Goal: Task Accomplishment & Management: Complete application form

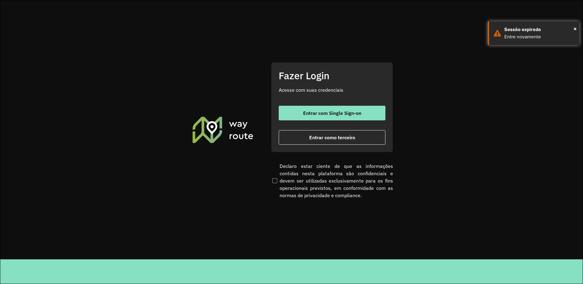
click at [318, 136] on span "Entrar como terceiro" at bounding box center [332, 137] width 46 height 5
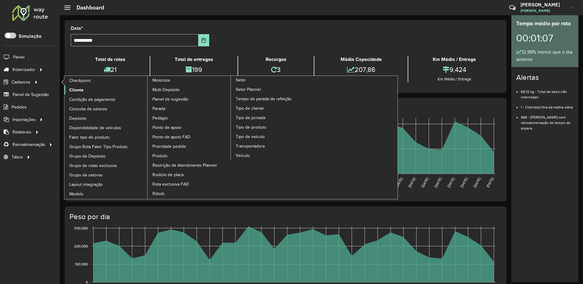
drag, startPoint x: 70, startPoint y: 91, endPoint x: 103, endPoint y: 94, distance: 32.5
click at [70, 91] on span "Cliente" at bounding box center [76, 90] width 14 height 6
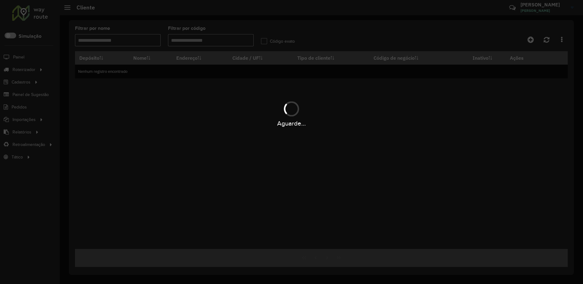
click at [191, 42] on div "Aguarde..." at bounding box center [291, 142] width 583 height 284
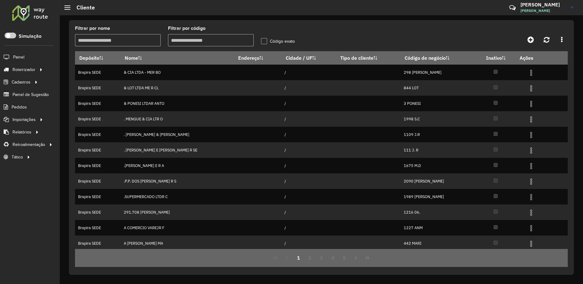
click at [203, 40] on input "Filtrar por código" at bounding box center [211, 40] width 86 height 12
paste input "*****"
type input "*****"
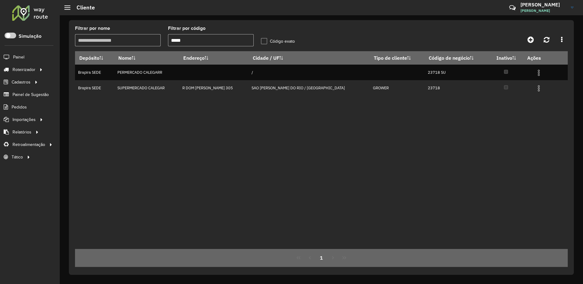
click at [263, 45] on div "Código exato" at bounding box center [278, 42] width 34 height 7
click at [266, 39] on label "Código exato" at bounding box center [278, 41] width 34 height 6
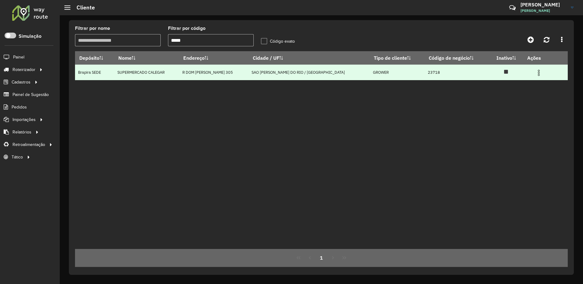
click at [535, 71] on img at bounding box center [538, 72] width 7 height 7
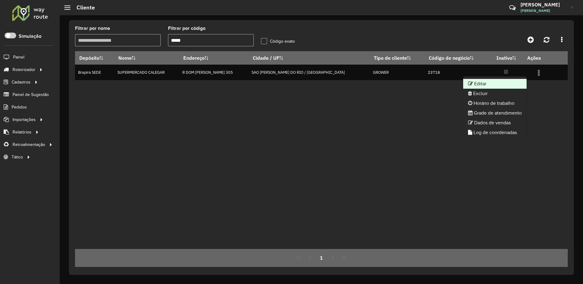
click at [500, 85] on li "Editar" at bounding box center [494, 84] width 63 height 10
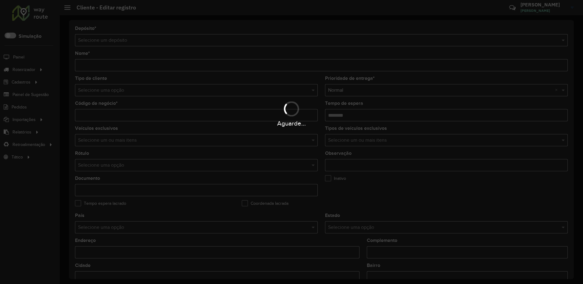
type input "**********"
type input "*****"
type input "********"
type input "**********"
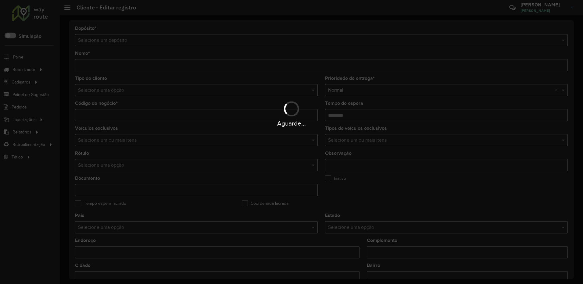
type input "**********"
type input "********"
type input "**********"
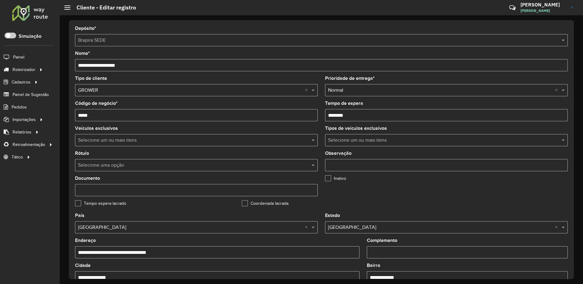
click at [383, 144] on div "Selecione um ou mais itens" at bounding box center [446, 140] width 243 height 12
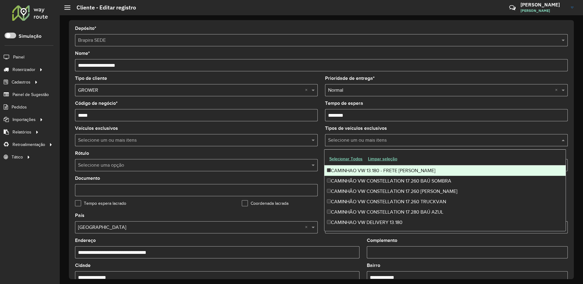
click at [383, 144] on div "Selecione um ou mais itens" at bounding box center [446, 140] width 243 height 12
click at [198, 163] on input "text" at bounding box center [190, 165] width 224 height 7
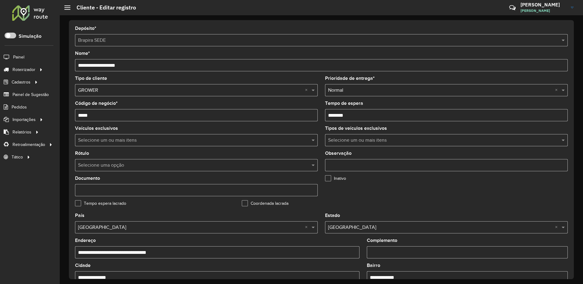
click at [198, 163] on input "text" at bounding box center [190, 165] width 224 height 7
click at [206, 140] on input "text" at bounding box center [194, 140] width 234 height 7
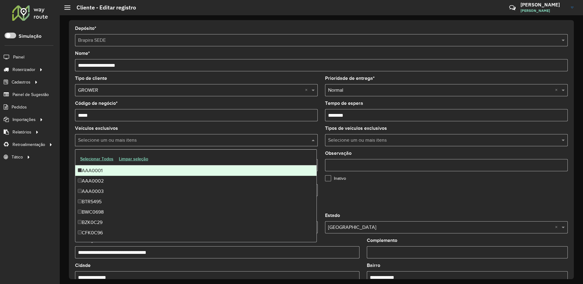
click at [206, 140] on input "text" at bounding box center [194, 140] width 234 height 7
click at [436, 197] on formly-field "Inativo" at bounding box center [404, 188] width 167 height 25
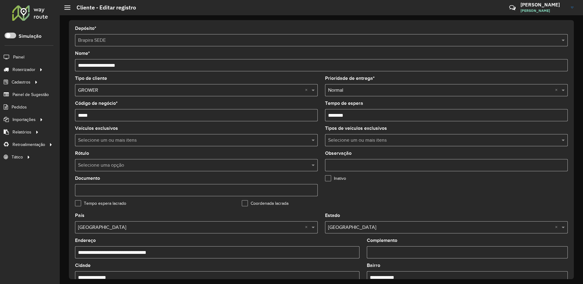
click at [416, 165] on input "Observação" at bounding box center [446, 165] width 243 height 12
type input "**********"
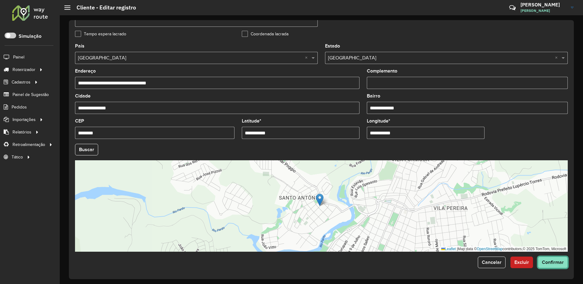
click at [553, 262] on span "Confirmar" at bounding box center [553, 262] width 22 height 5
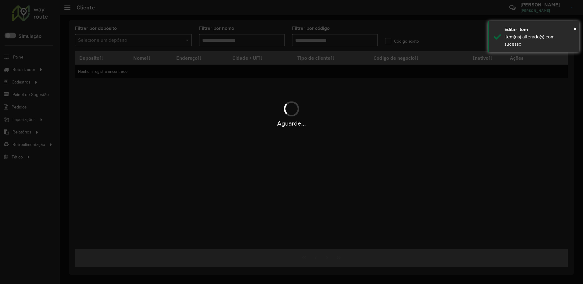
type input "*****"
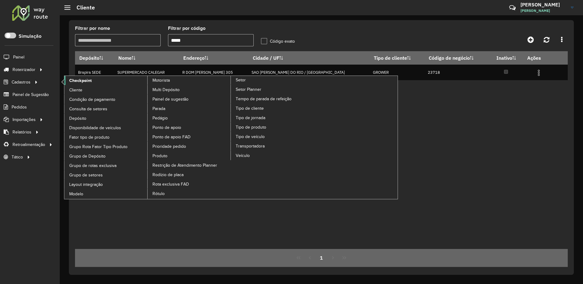
click at [72, 77] on span "Checkpoint" at bounding box center [80, 80] width 23 height 6
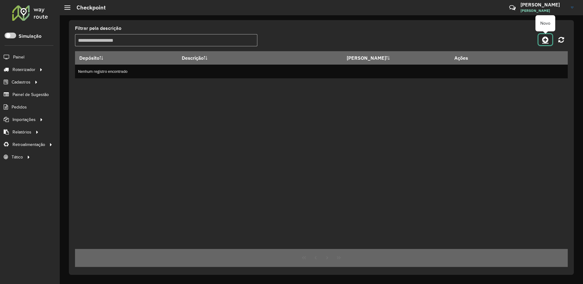
click at [547, 40] on icon at bounding box center [545, 39] width 6 height 7
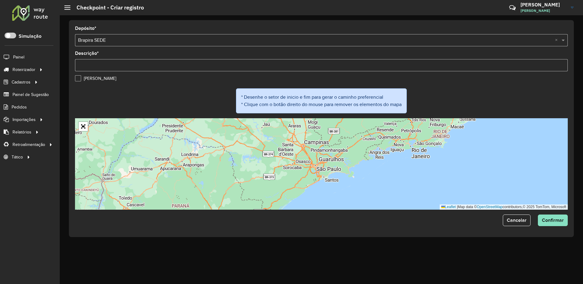
click at [102, 63] on input "Descrição *" at bounding box center [321, 65] width 493 height 12
click at [78, 80] on form "Depósito * Selecione um depósito × Brapira SEDE × Descrição * [PERSON_NAME] * D…" at bounding box center [321, 126] width 493 height 200
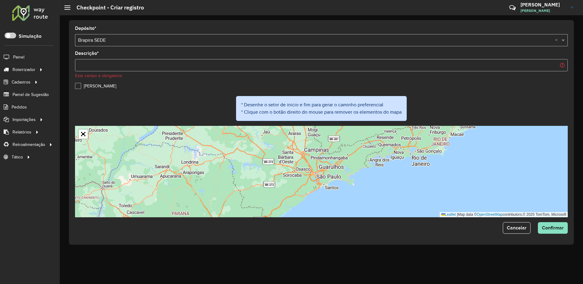
click at [108, 62] on input "Descrição *" at bounding box center [321, 65] width 493 height 12
click at [79, 84] on label "[PERSON_NAME]" at bounding box center [95, 86] width 41 height 6
click at [563, 40] on span at bounding box center [564, 40] width 8 height 7
click at [562, 41] on span at bounding box center [564, 40] width 8 height 7
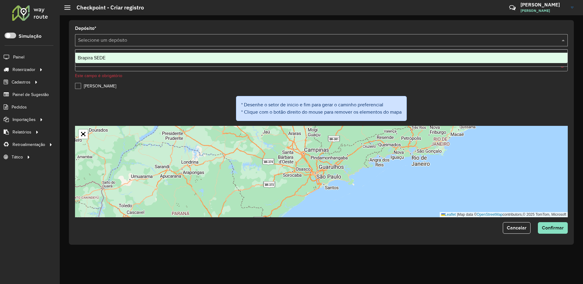
click at [116, 61] on div "Brapira SEDE" at bounding box center [321, 58] width 492 height 10
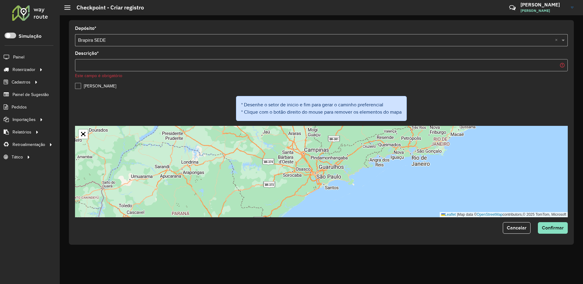
click at [125, 65] on input "Descrição *" at bounding box center [321, 65] width 493 height 12
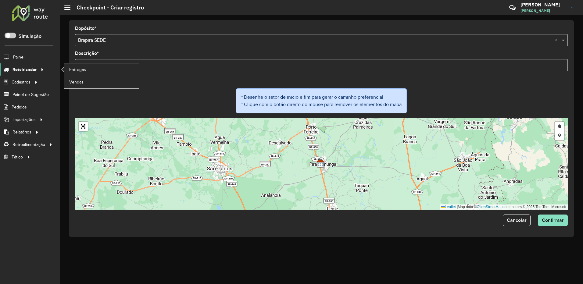
drag, startPoint x: 96, startPoint y: 68, endPoint x: 44, endPoint y: 68, distance: 52.5
click at [44, 68] on div "Roteirizador AmbevTech Simulação Painel Roteirizador Entregas Vendas Cadastros …" at bounding box center [291, 142] width 583 height 284
paste input "******"
type input "********"
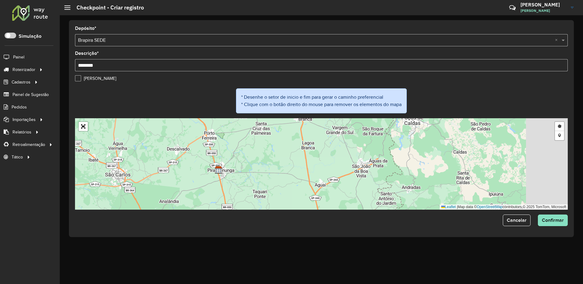
drag, startPoint x: 393, startPoint y: 159, endPoint x: 385, endPoint y: 160, distance: 8.4
click at [385, 160] on div "Desenhar setor Adicionar checkpoint Leaflet | Map data © OpenStreetMap contribu…" at bounding box center [321, 163] width 493 height 91
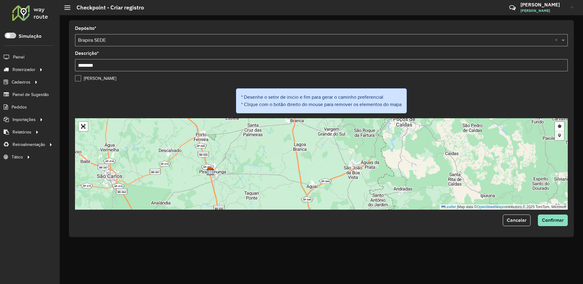
click at [559, 136] on link "Adicionar checkpoint" at bounding box center [559, 135] width 9 height 9
click at [431, 169] on div "Desenhar setor Adicionar checkpoint Cancelar Leaflet | Map data © OpenStreetMap…" at bounding box center [321, 163] width 493 height 91
click at [82, 128] on link "Abrir mapa em tela cheia" at bounding box center [83, 126] width 9 height 9
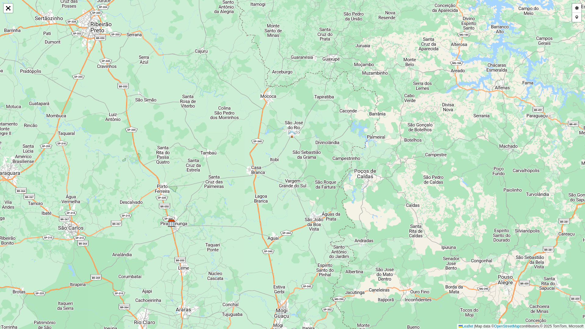
drag, startPoint x: 326, startPoint y: 88, endPoint x: 313, endPoint y: 148, distance: 61.0
click at [313, 147] on div "Desenhar setor Adicionar checkpoint Cancelar Leaflet | Map data © OpenStreetMap…" at bounding box center [292, 164] width 585 height 329
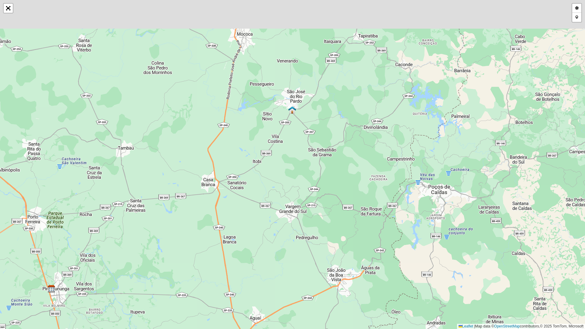
drag, startPoint x: 320, startPoint y: 98, endPoint x: 273, endPoint y: 198, distance: 110.2
click at [273, 198] on div "Desenhar setor Adicionar checkpoint Cancelar Leaflet | Map data © OpenStreetMap…" at bounding box center [292, 164] width 585 height 329
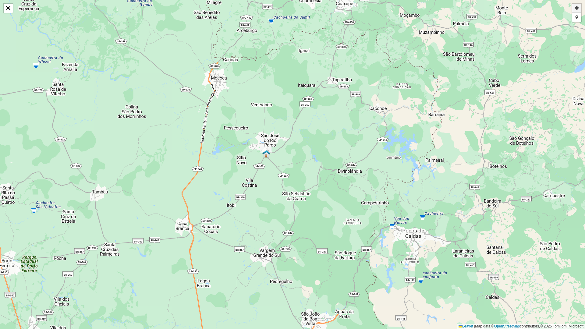
click at [575, 8] on link "Desenhar setor" at bounding box center [577, 8] width 9 height 9
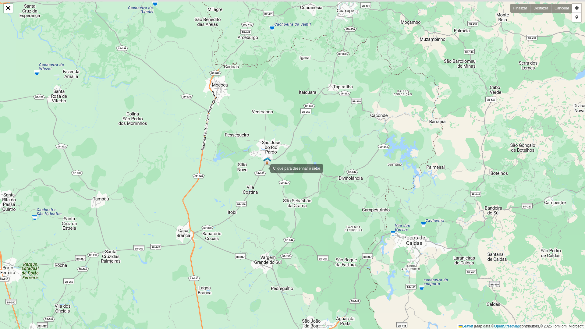
drag, startPoint x: 263, startPoint y: 142, endPoint x: 266, endPoint y: 177, distance: 35.5
click at [266, 174] on div at bounding box center [264, 168] width 12 height 12
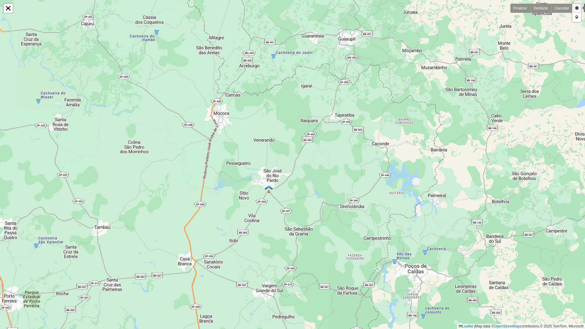
click at [578, 7] on link "Desenhar setor" at bounding box center [577, 8] width 9 height 9
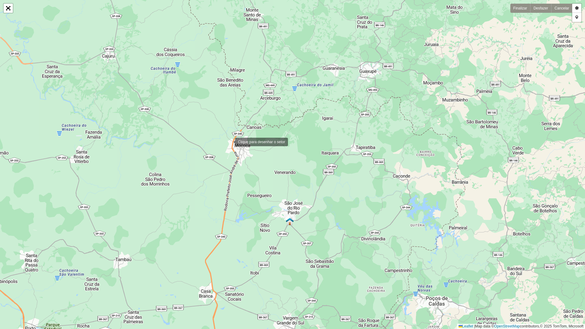
drag, startPoint x: 208, startPoint y: 109, endPoint x: 229, endPoint y: 141, distance: 38.6
click at [229, 141] on div at bounding box center [229, 141] width 12 height 12
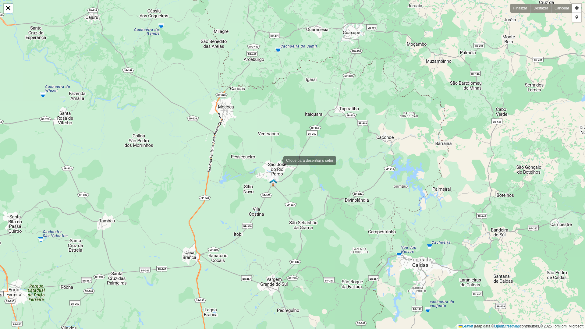
drag, startPoint x: 294, startPoint y: 199, endPoint x: 494, endPoint y: 40, distance: 255.2
click at [278, 159] on div at bounding box center [277, 160] width 12 height 12
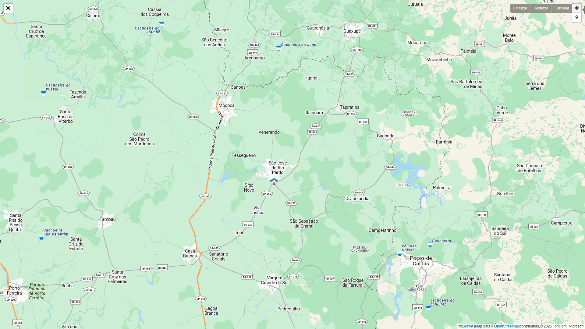
click at [578, 9] on link "Desenhar setor" at bounding box center [577, 8] width 9 height 9
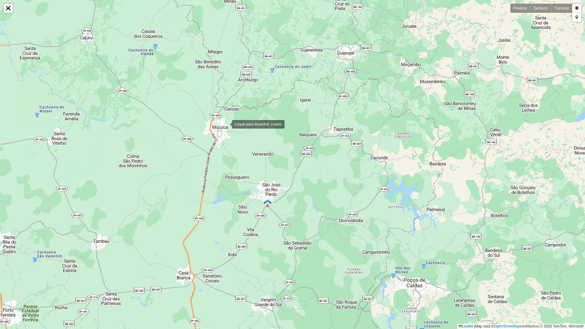
drag, startPoint x: 232, startPoint y: 101, endPoint x: 226, endPoint y: 123, distance: 22.9
click at [226, 123] on div at bounding box center [226, 124] width 12 height 12
click at [576, 8] on link "Desenhar setor" at bounding box center [577, 8] width 9 height 9
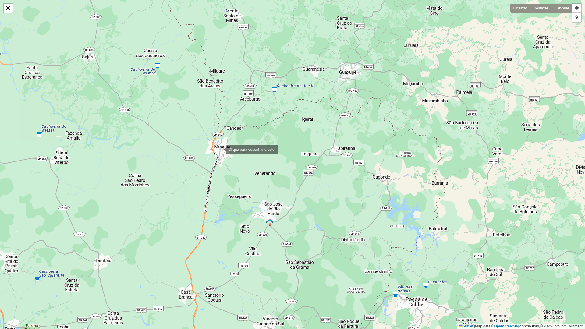
drag, startPoint x: 217, startPoint y: 130, endPoint x: 220, endPoint y: 149, distance: 19.3
click at [220, 149] on div at bounding box center [220, 149] width 12 height 12
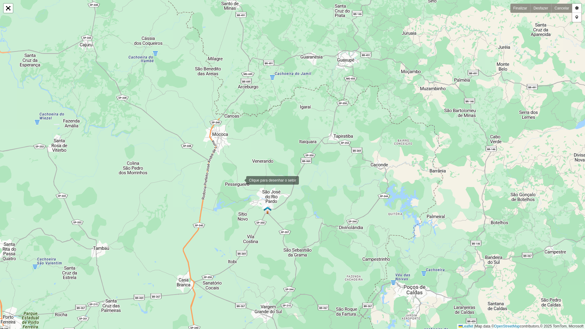
drag, startPoint x: 242, startPoint y: 193, endPoint x: 240, endPoint y: 181, distance: 12.4
click at [240, 181] on div at bounding box center [240, 180] width 12 height 12
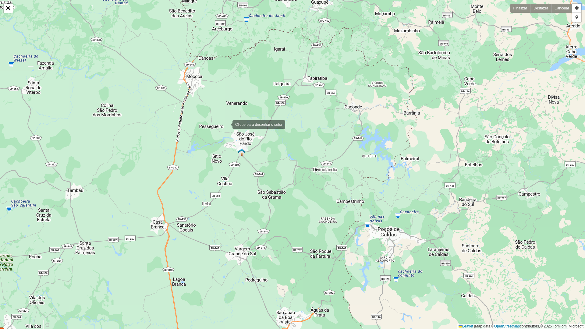
drag, startPoint x: 253, startPoint y: 183, endPoint x: 227, endPoint y: 125, distance: 63.5
click at [227, 125] on div at bounding box center [226, 124] width 12 height 12
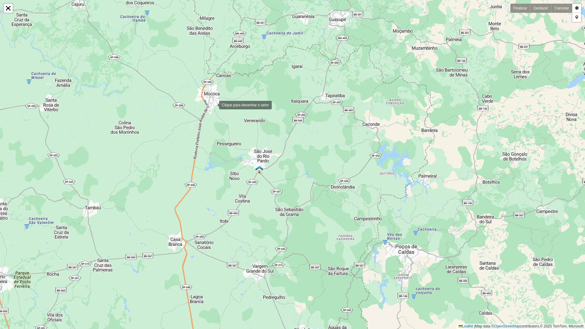
drag, startPoint x: 195, startPoint y: 87, endPoint x: 226, endPoint y: 106, distance: 36.3
click at [216, 106] on div at bounding box center [213, 104] width 12 height 12
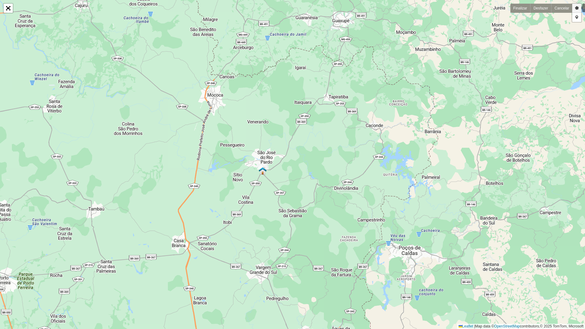
click at [577, 7] on link "Desenhar setor" at bounding box center [577, 8] width 9 height 9
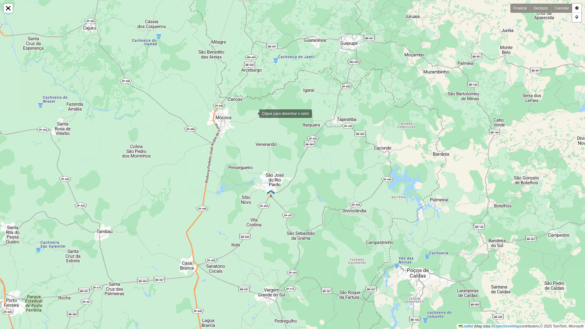
drag, startPoint x: 248, startPoint y: 98, endPoint x: 253, endPoint y: 113, distance: 15.3
click at [253, 113] on div at bounding box center [253, 113] width 12 height 12
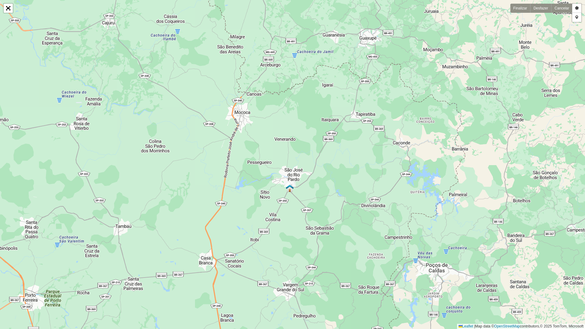
drag, startPoint x: 220, startPoint y: 163, endPoint x: 201, endPoint y: 158, distance: 19.7
click at [218, 157] on div at bounding box center [224, 157] width 12 height 12
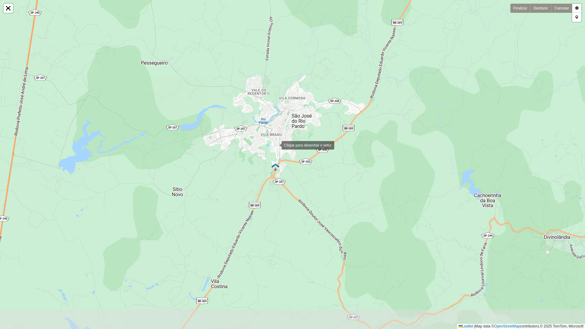
drag, startPoint x: 281, startPoint y: 166, endPoint x: 276, endPoint y: 145, distance: 20.9
click at [276, 145] on div at bounding box center [276, 145] width 12 height 12
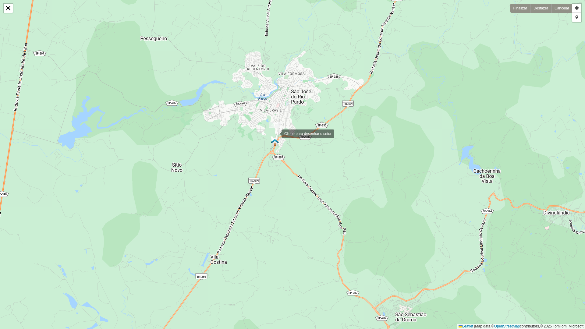
drag, startPoint x: 276, startPoint y: 158, endPoint x: 276, endPoint y: 134, distance: 24.4
click at [276, 134] on div at bounding box center [276, 133] width 12 height 12
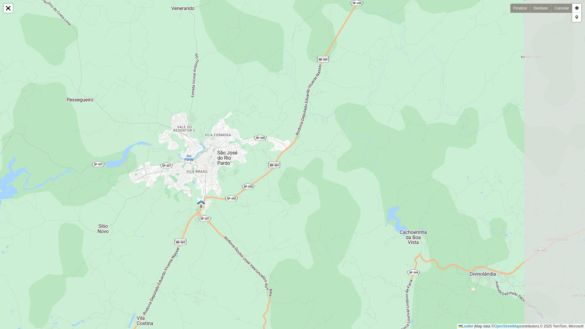
drag, startPoint x: 273, startPoint y: 108, endPoint x: 194, endPoint y: 152, distance: 90.9
click at [183, 152] on div at bounding box center [177, 152] width 12 height 12
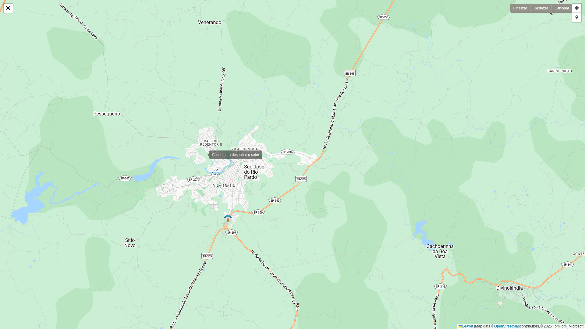
drag, startPoint x: 176, startPoint y: 141, endPoint x: 197, endPoint y: 151, distance: 23.3
click at [197, 151] on div at bounding box center [203, 154] width 12 height 12
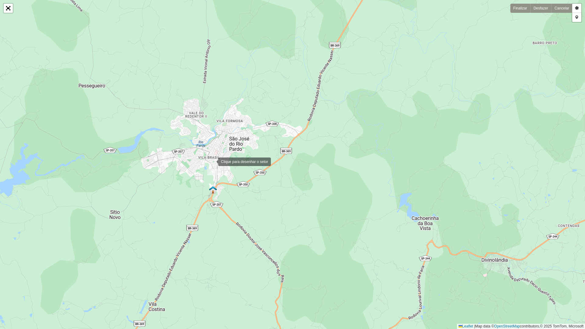
drag, startPoint x: 218, startPoint y: 186, endPoint x: 212, endPoint y: 162, distance: 25.4
click at [212, 162] on div at bounding box center [212, 161] width 12 height 12
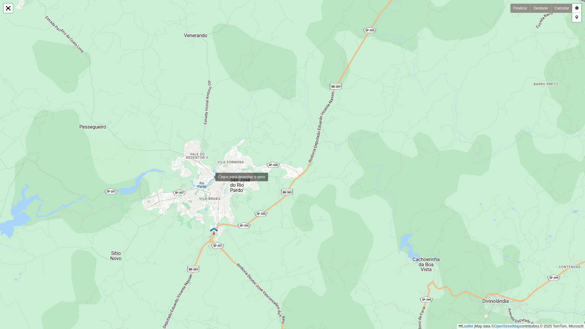
drag, startPoint x: 209, startPoint y: 134, endPoint x: 209, endPoint y: 175, distance: 41.5
click at [209, 175] on div at bounding box center [209, 176] width 12 height 12
click at [577, 9] on link "Desenhar setor" at bounding box center [577, 8] width 9 height 9
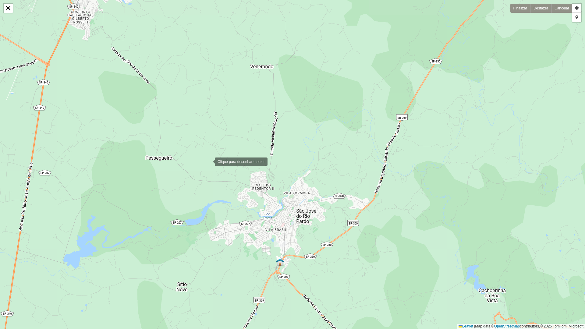
drag, startPoint x: 157, startPoint y: 136, endPoint x: 256, endPoint y: 202, distance: 119.0
click at [210, 163] on div at bounding box center [209, 161] width 12 height 12
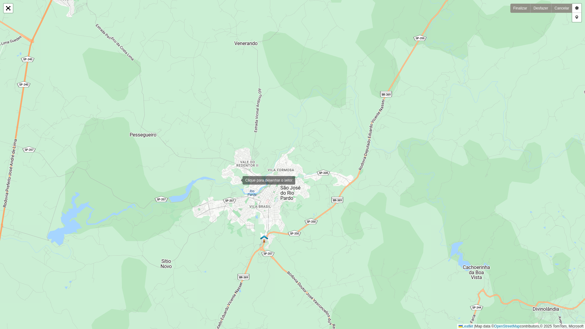
drag, startPoint x: 255, startPoint y: 206, endPoint x: 236, endPoint y: 177, distance: 34.2
click at [236, 178] on div at bounding box center [237, 180] width 12 height 12
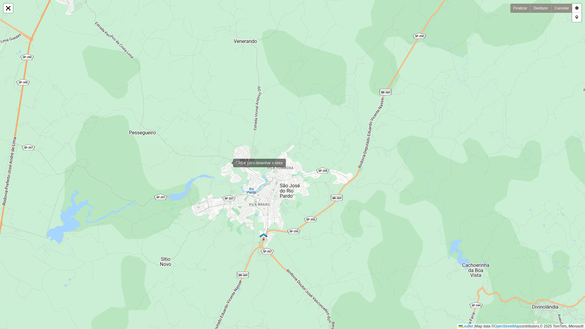
click at [227, 163] on div at bounding box center [227, 162] width 12 height 12
click at [227, 163] on div at bounding box center [227, 162] width 6 height 6
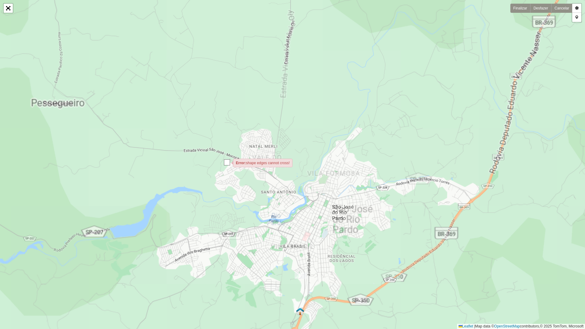
click at [227, 163] on div at bounding box center [227, 162] width 6 height 6
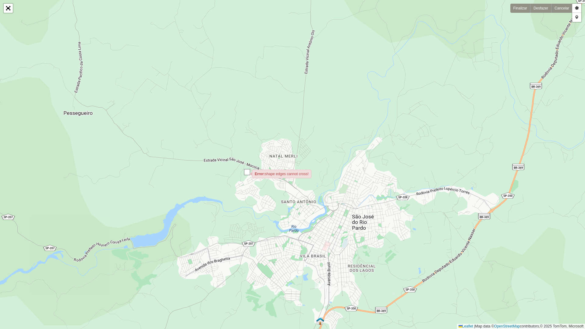
drag, startPoint x: 226, startPoint y: 163, endPoint x: 257, endPoint y: 175, distance: 33.2
click at [246, 173] on div at bounding box center [247, 172] width 6 height 6
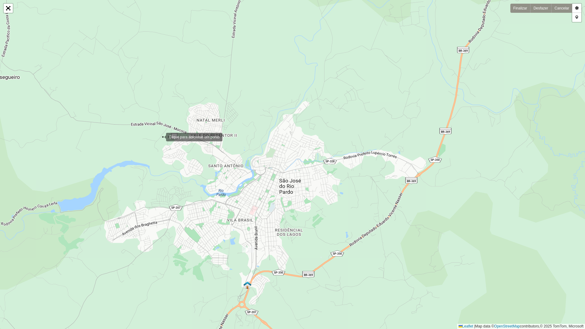
drag, startPoint x: 234, startPoint y: 173, endPoint x: 160, endPoint y: 137, distance: 81.8
click at [160, 137] on div at bounding box center [160, 137] width 12 height 12
click at [250, 247] on div at bounding box center [250, 247] width 12 height 12
click at [228, 73] on div at bounding box center [228, 73] width 12 height 12
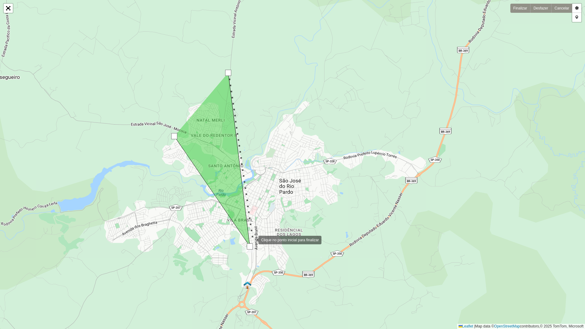
click at [252, 240] on div at bounding box center [252, 240] width 12 height 12
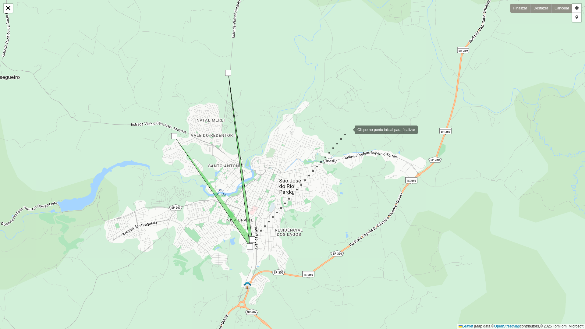
click at [349, 129] on div at bounding box center [349, 129] width 12 height 12
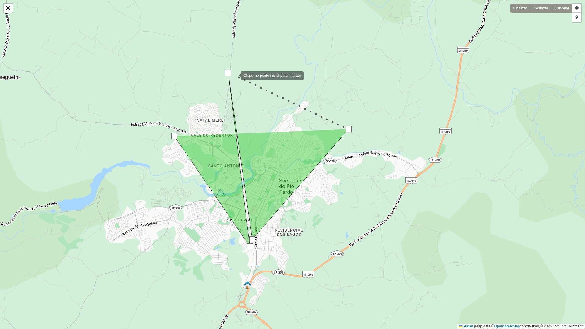
click at [235, 75] on div at bounding box center [235, 75] width 12 height 12
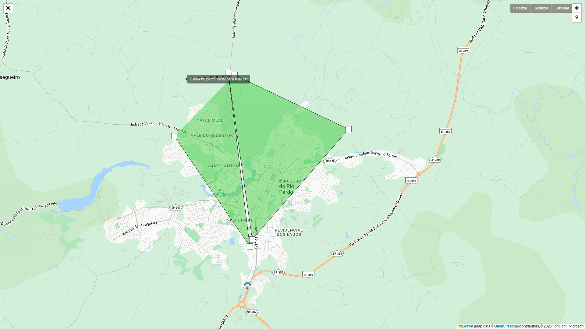
click at [181, 79] on div at bounding box center [181, 79] width 12 height 12
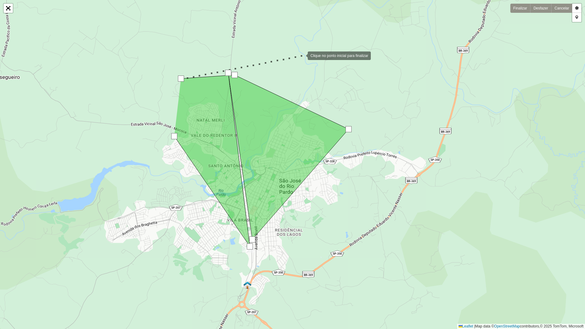
click at [302, 55] on div at bounding box center [302, 55] width 12 height 12
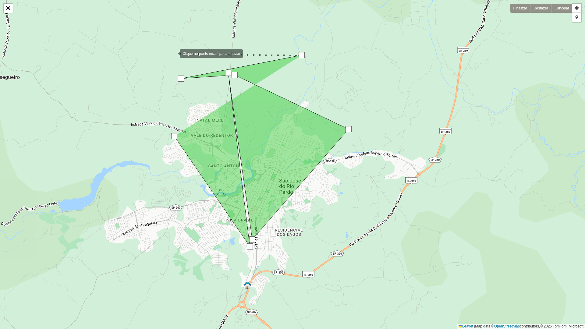
click at [174, 53] on div at bounding box center [174, 53] width 12 height 12
